Goal: Obtain resource: Obtain resource

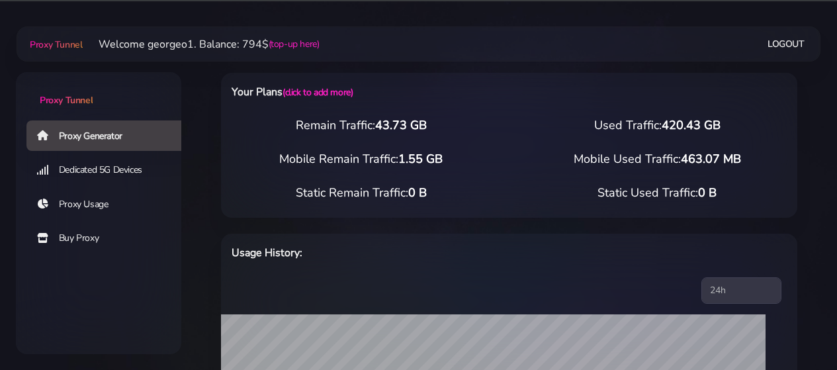
select select "US"
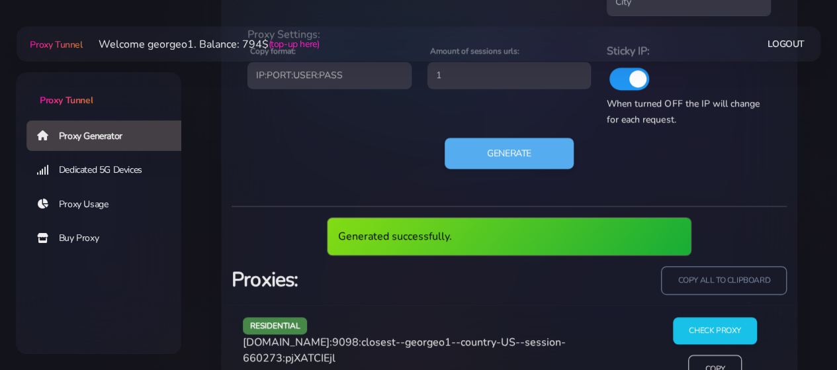
click at [275, 339] on span "[DOMAIN_NAME]:9098:closest--georgeo1--country-US--session-660273:pjXATCIEjl" at bounding box center [404, 350] width 323 height 30
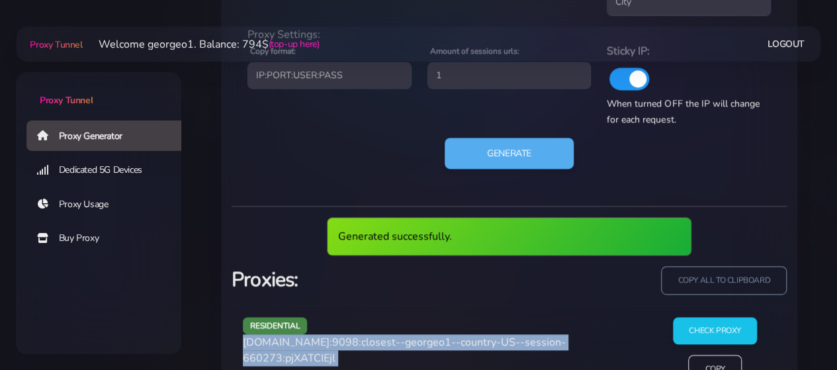
click at [275, 339] on span "[DOMAIN_NAME]:9098:closest--georgeo1--country-US--session-660273:pjXATCIEjl" at bounding box center [404, 350] width 323 height 30
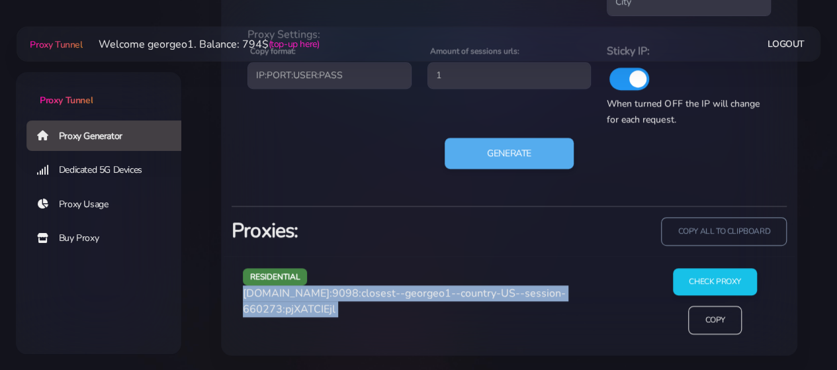
copy div "[DOMAIN_NAME]:9098:closest--georgeo1--country-US--session-660273:pjXATCIEjl"
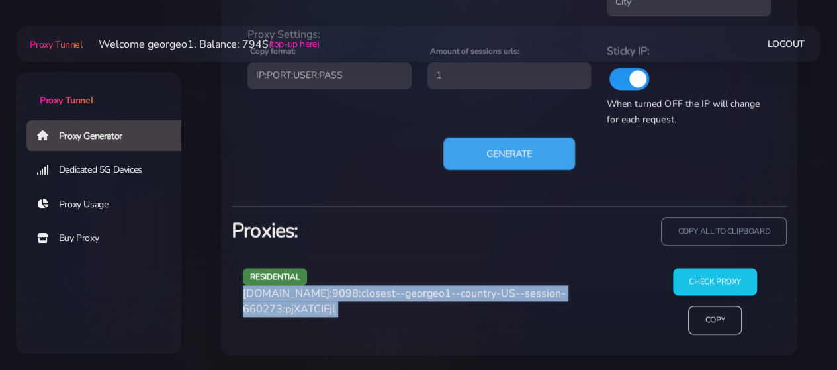
click at [493, 159] on button "Generate" at bounding box center [509, 153] width 132 height 32
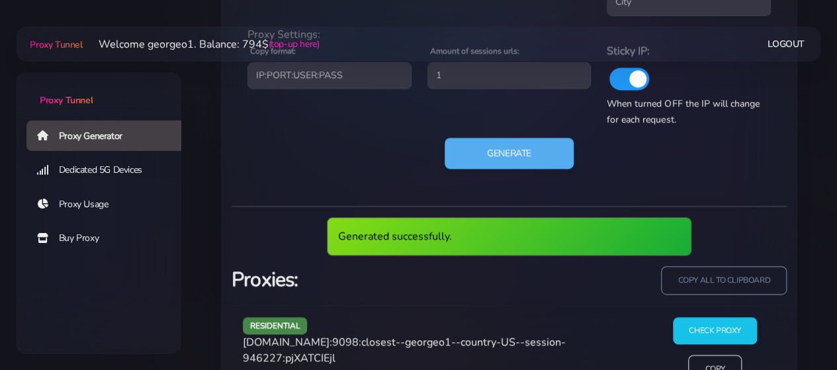
click at [336, 339] on span "[DOMAIN_NAME]:9098:closest--georgeo1--country-US--session-946227:pjXATCIEjl" at bounding box center [404, 350] width 323 height 30
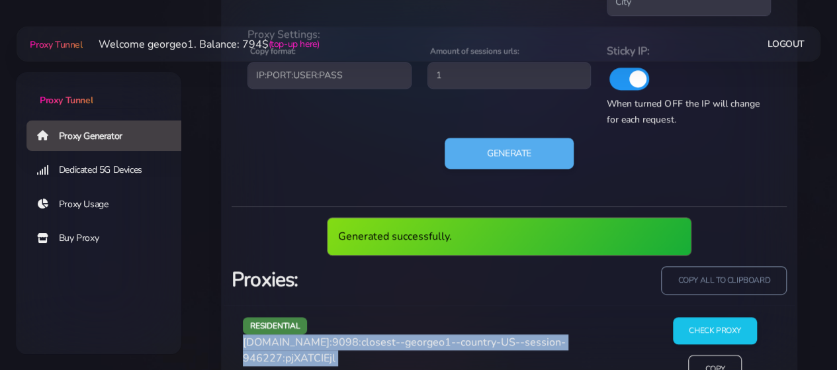
click at [336, 339] on span "[DOMAIN_NAME]:9098:closest--georgeo1--country-US--session-946227:pjXATCIEjl" at bounding box center [404, 350] width 323 height 30
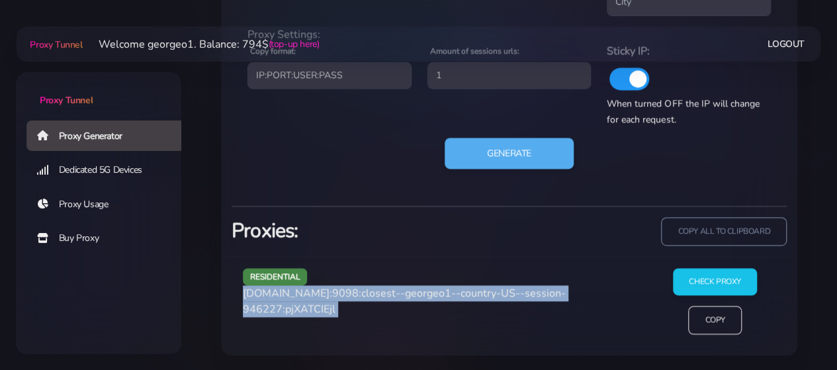
copy div "[DOMAIN_NAME]:9098:closest--georgeo1--country-US--session-946227:pjXATCIEjl"
